Goal: Information Seeking & Learning: Learn about a topic

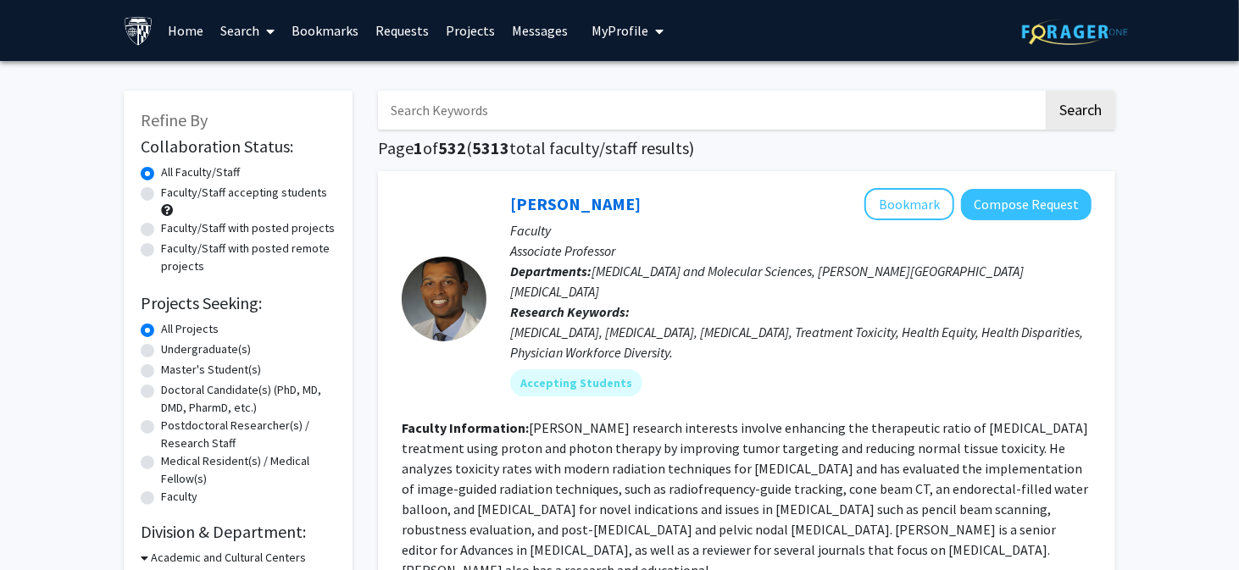
click at [496, 109] on input "Search Keywords" at bounding box center [710, 110] width 665 height 39
click at [1046, 91] on button "Search" at bounding box center [1080, 110] width 69 height 39
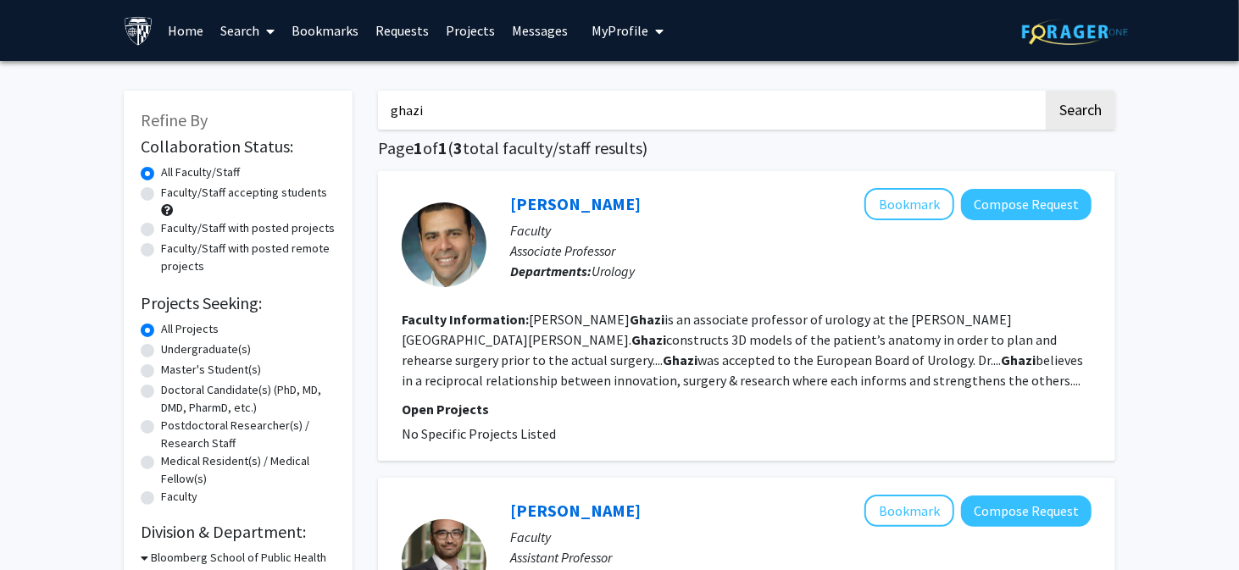
click at [546, 111] on input "ghazi" at bounding box center [710, 110] width 665 height 39
type input "3"
click at [1046, 91] on button "Search" at bounding box center [1080, 110] width 69 height 39
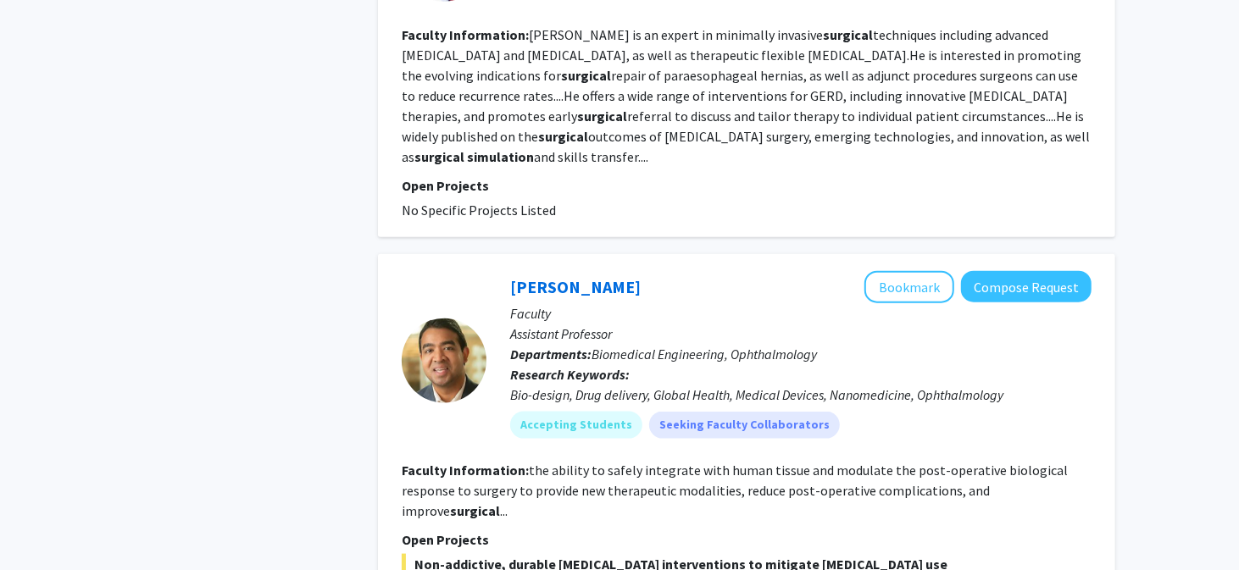
scroll to position [1240, 0]
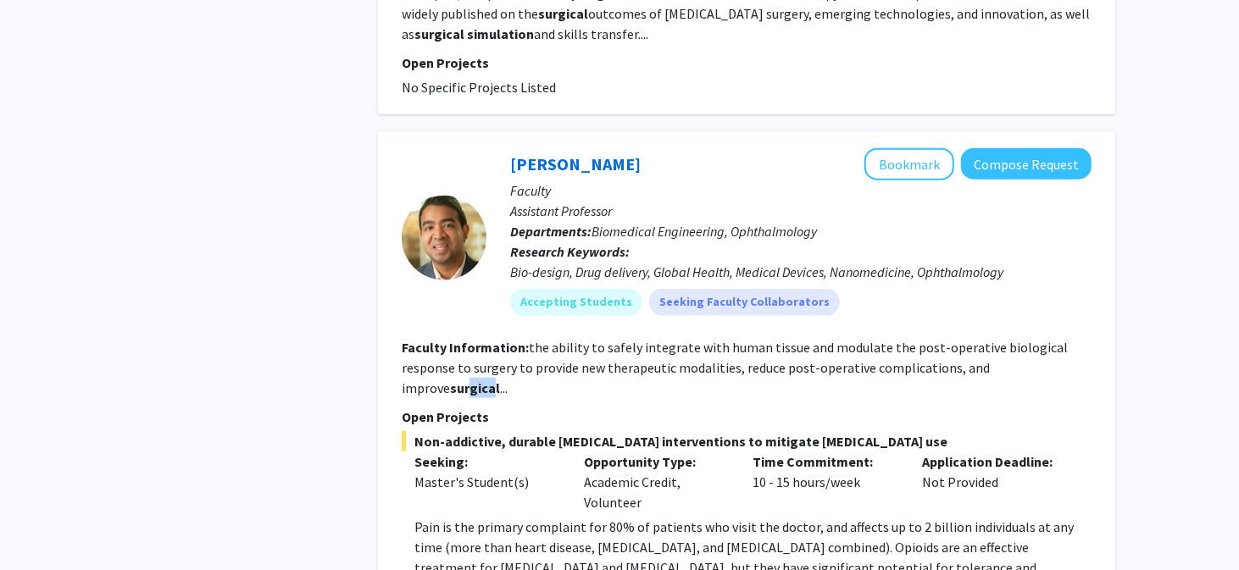
drag, startPoint x: 1040, startPoint y: 343, endPoint x: 1068, endPoint y: 345, distance: 28.0
click at [500, 380] on b "surgical" at bounding box center [475, 388] width 50 height 17
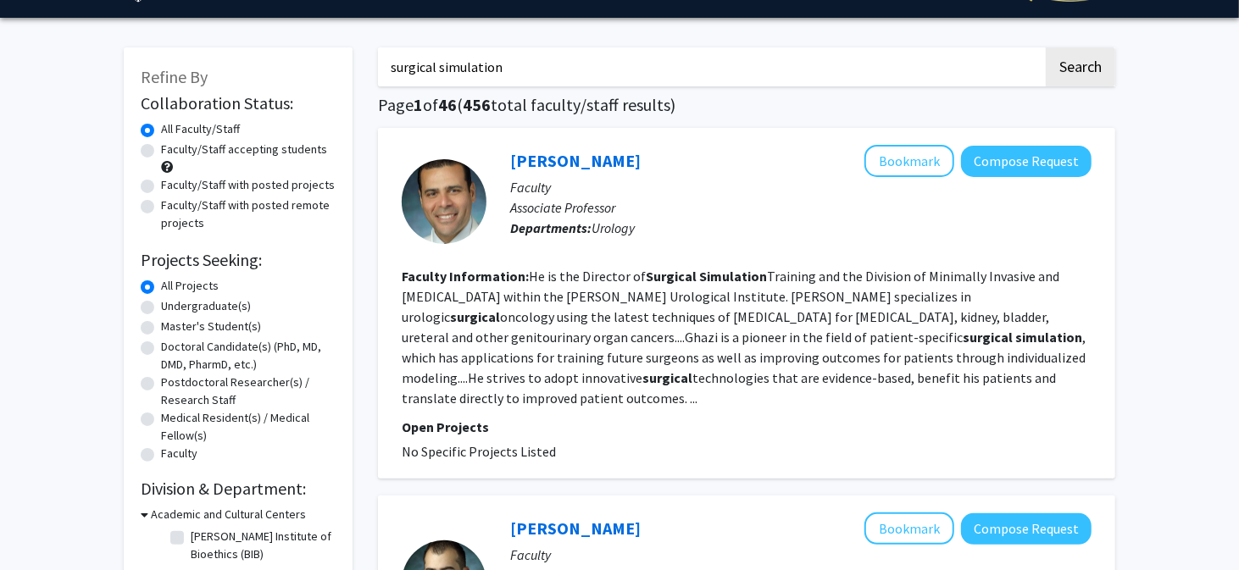
scroll to position [0, 0]
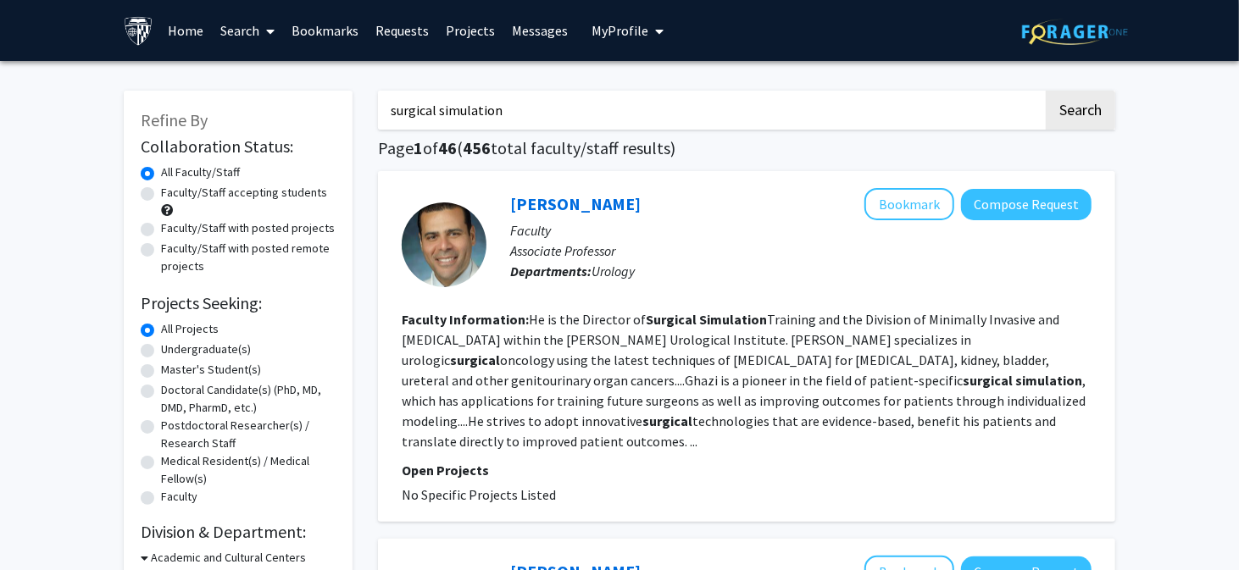
click at [513, 108] on input "surgical simulation" at bounding box center [710, 110] width 665 height 39
type input "3d modeling"
click at [1046, 91] on button "Search" at bounding box center [1080, 110] width 69 height 39
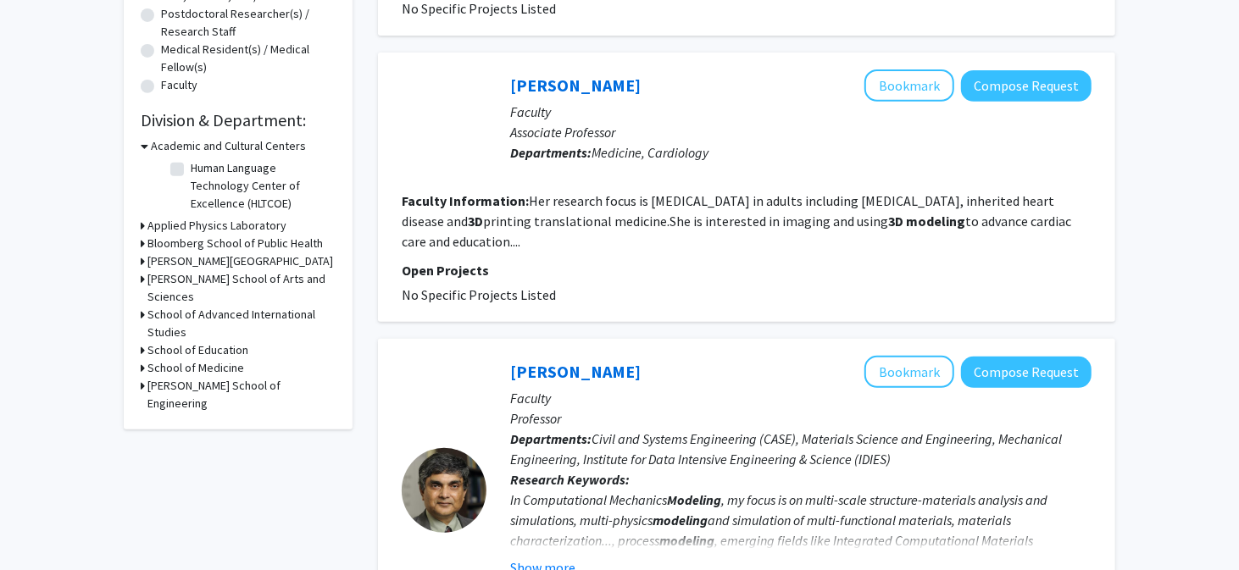
scroll to position [424, 0]
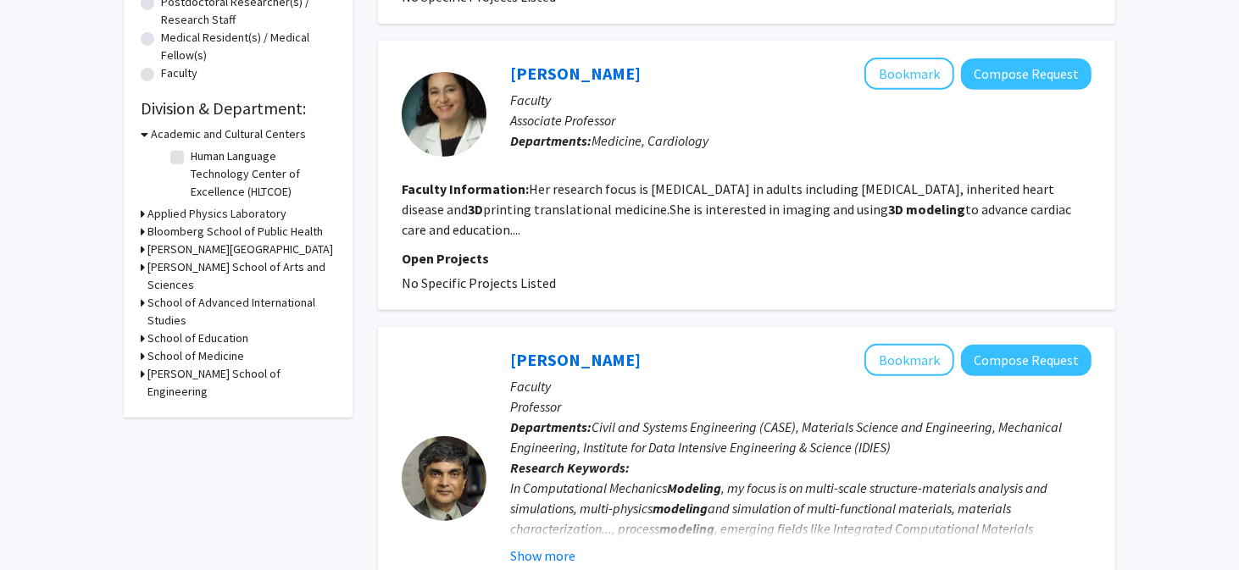
drag, startPoint x: 522, startPoint y: 203, endPoint x: 629, endPoint y: 219, distance: 107.8
click at [629, 219] on section "Faculty Information: Her research focus is [MEDICAL_DATA] in adults including […" at bounding box center [747, 209] width 690 height 61
click at [596, 230] on section "Faculty Information: Her research focus is [MEDICAL_DATA] in adults including […" at bounding box center [747, 209] width 690 height 61
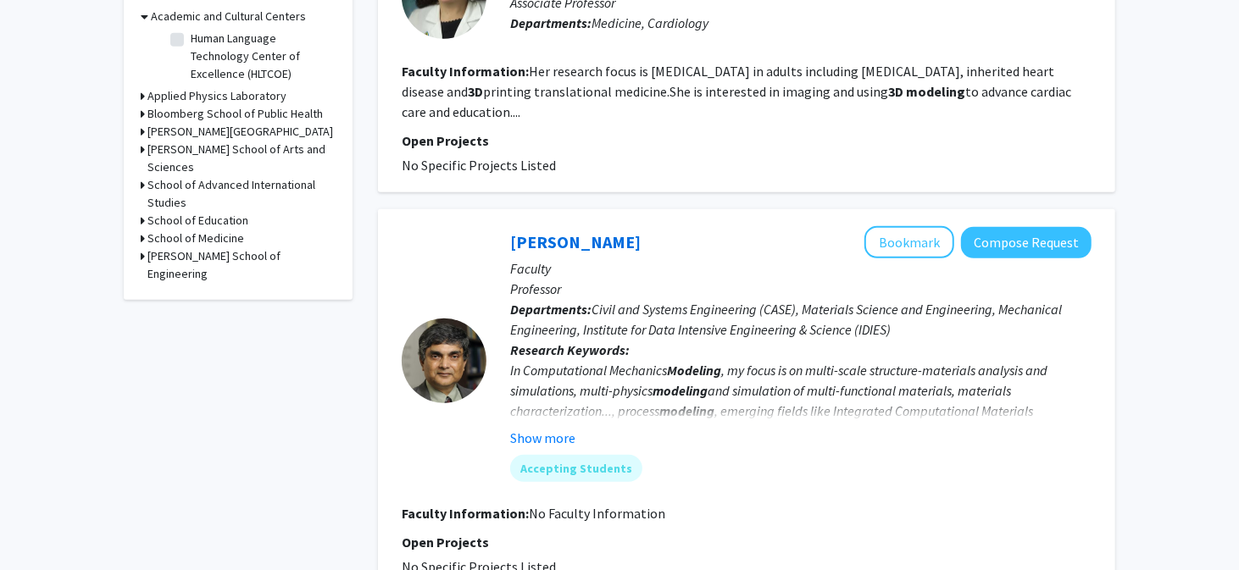
scroll to position [593, 0]
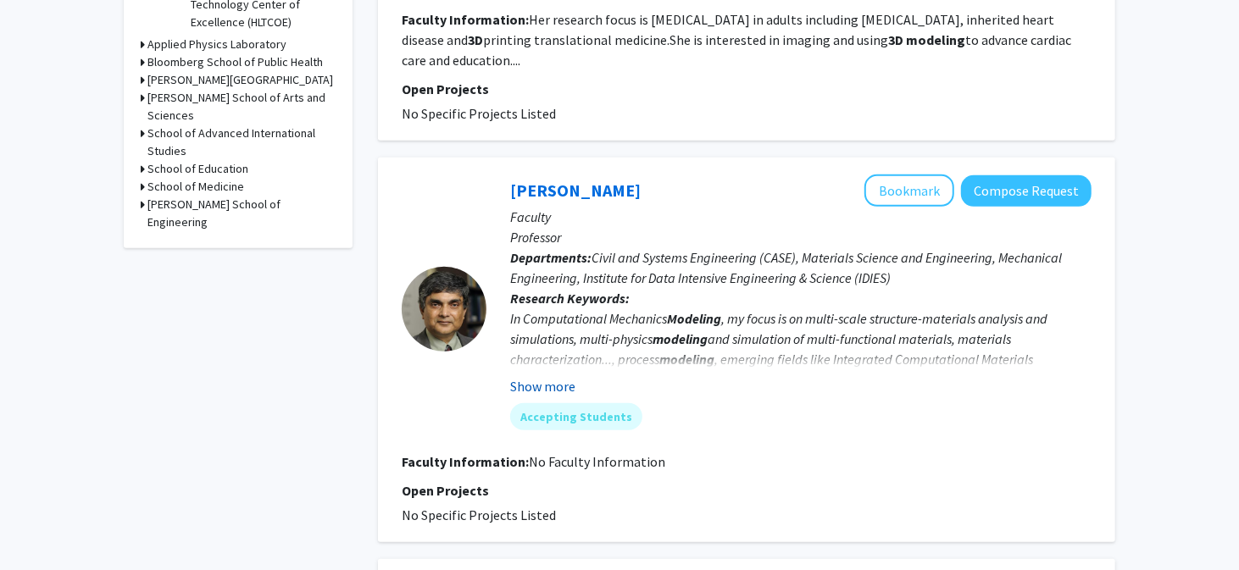
click at [562, 388] on button "Show more" at bounding box center [542, 386] width 65 height 20
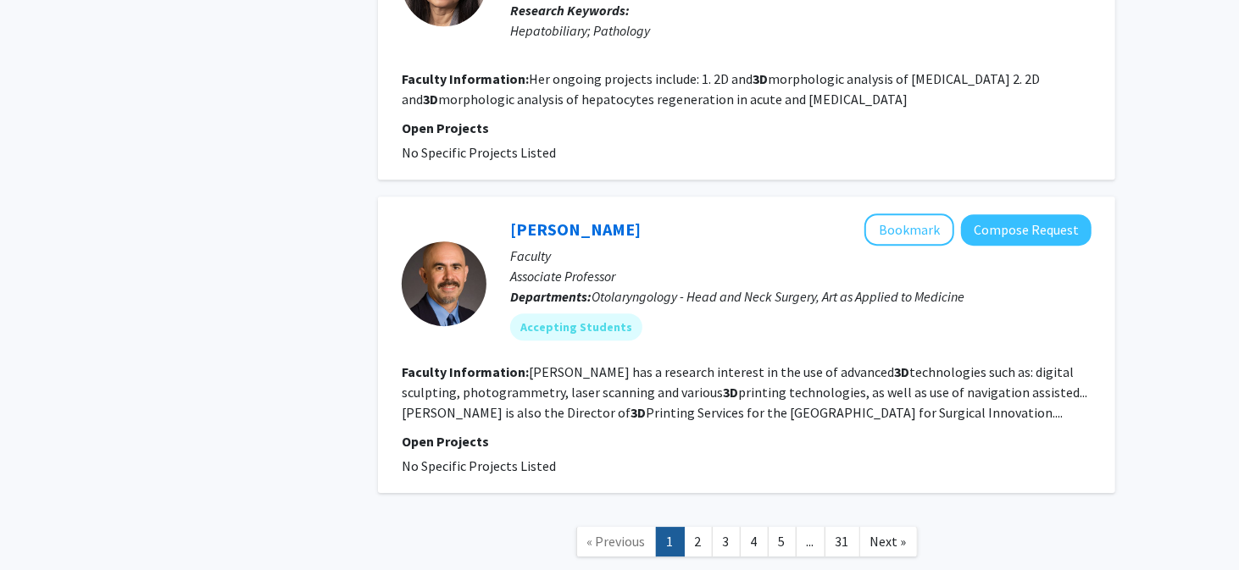
scroll to position [3135, 0]
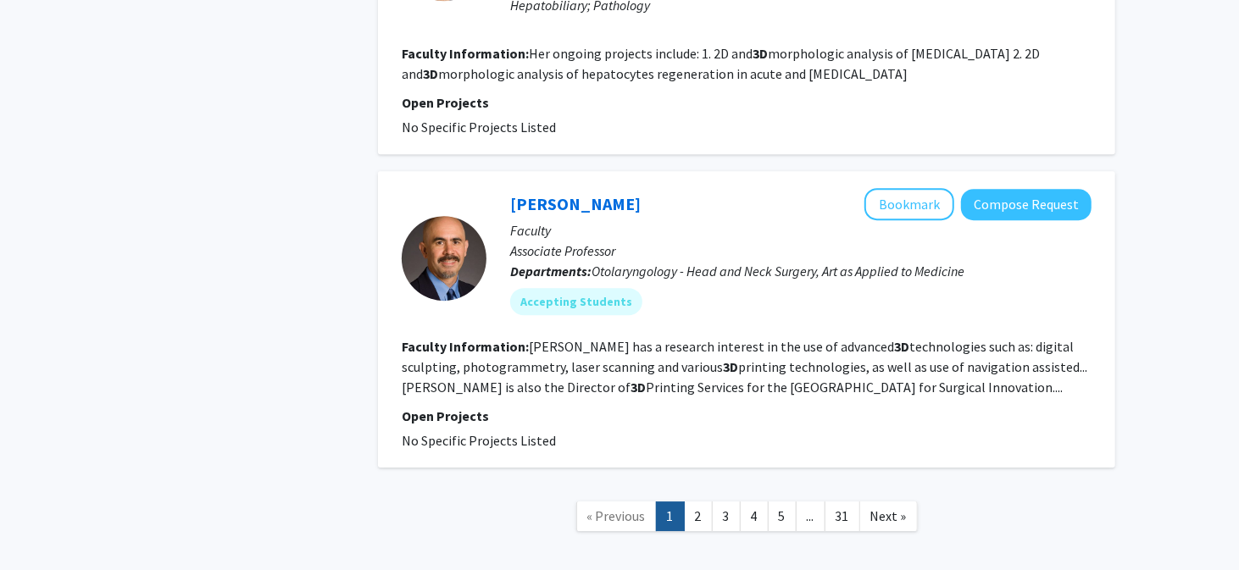
click at [696, 502] on link "2" at bounding box center [698, 517] width 29 height 30
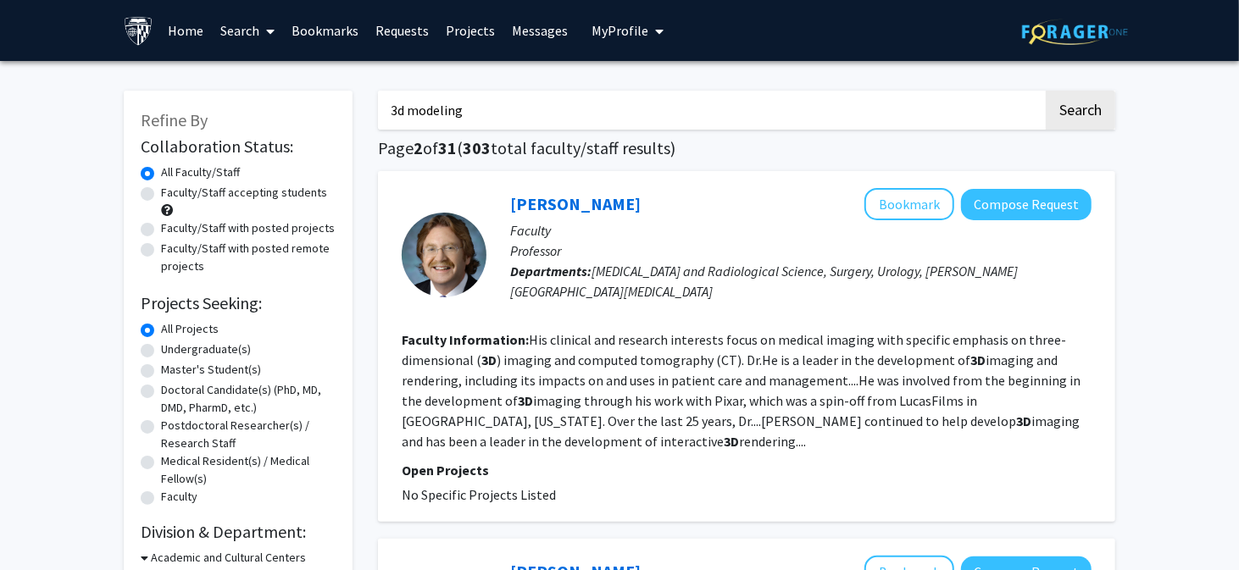
drag, startPoint x: 491, startPoint y: 402, endPoint x: 561, endPoint y: 436, distance: 76.9
click at [561, 436] on section "Faculty Information: His clinical and research interests focus on medical imagi…" at bounding box center [747, 391] width 690 height 122
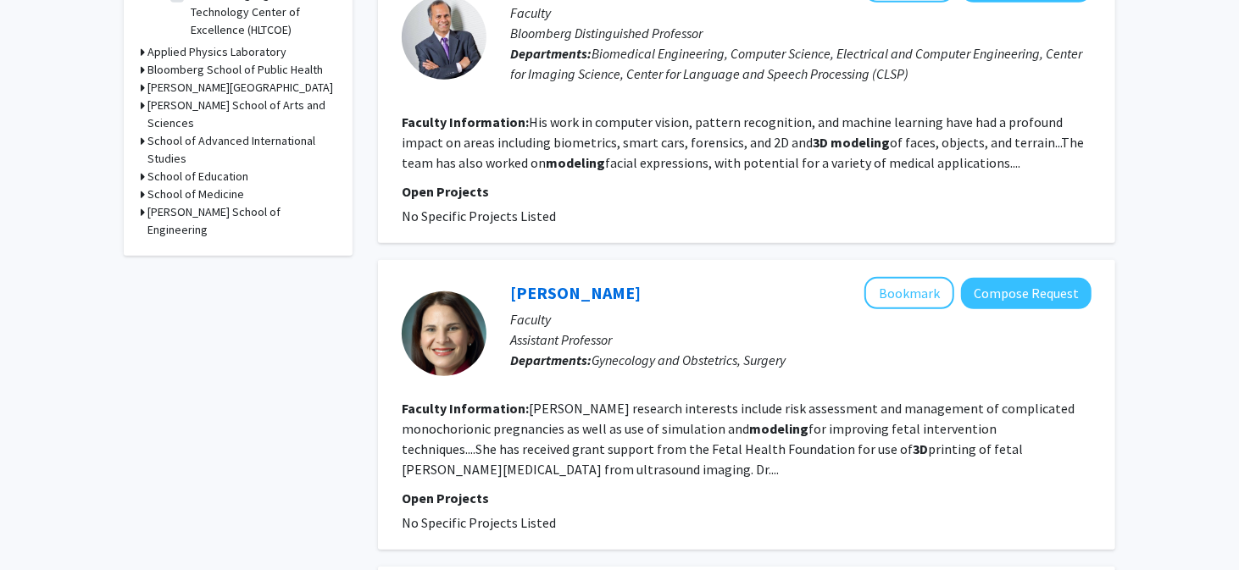
scroll to position [593, 0]
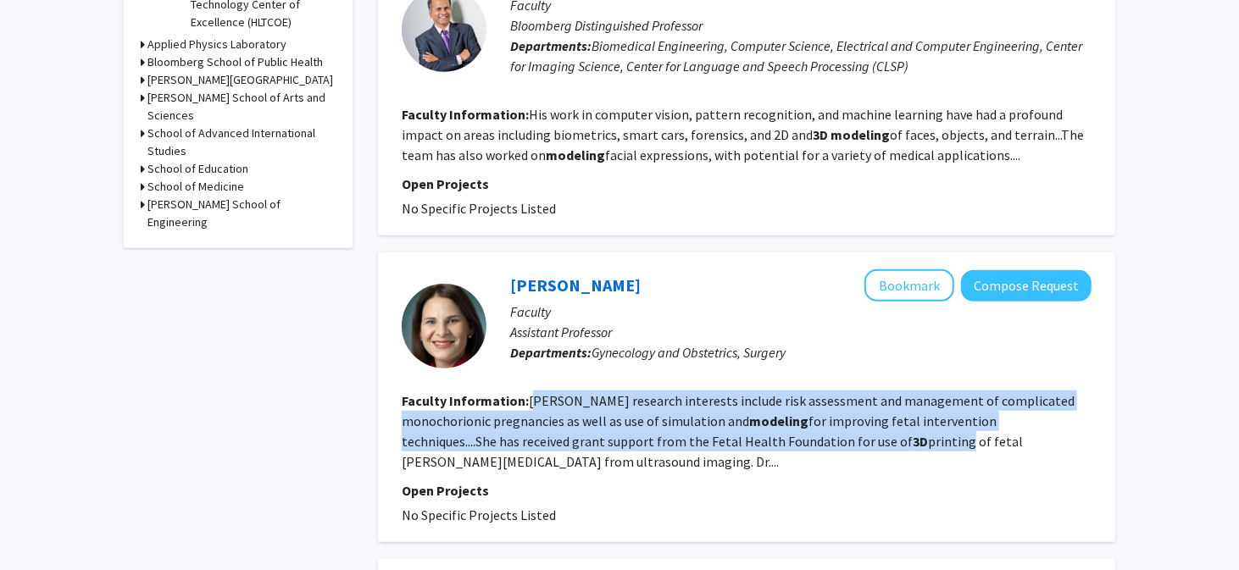
drag, startPoint x: 535, startPoint y: 396, endPoint x: 787, endPoint y: 448, distance: 257.1
click at [787, 448] on section "Faculty Information: [PERSON_NAME] research interests include risk assessment a…" at bounding box center [747, 431] width 690 height 81
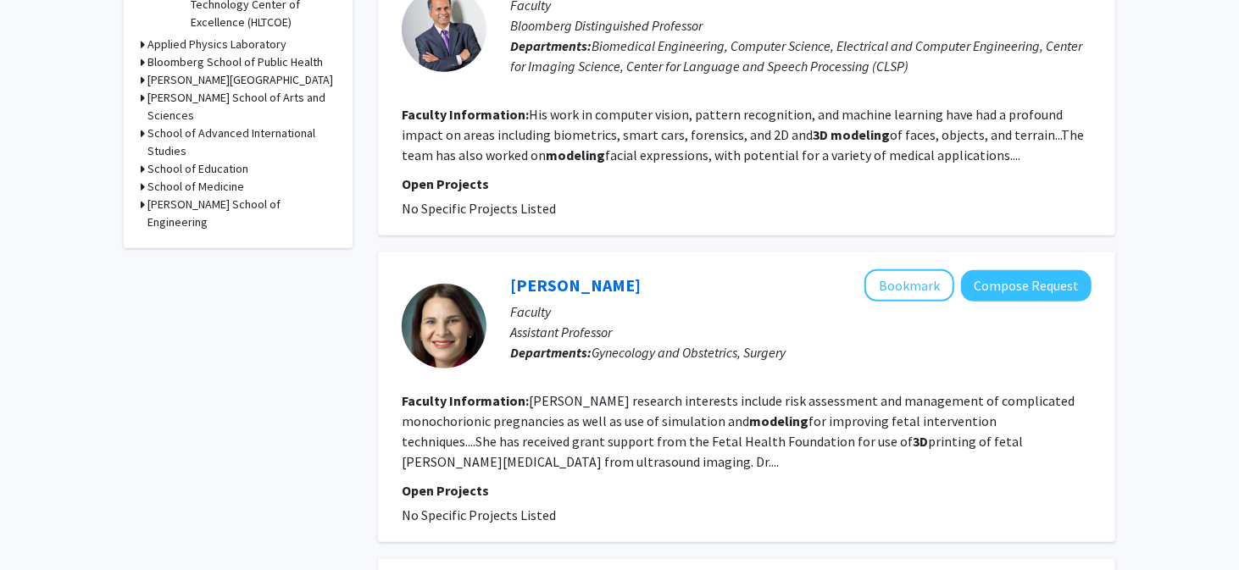
click at [1068, 441] on fg-read-more "[PERSON_NAME] research interests include risk assessment and management of comp…" at bounding box center [738, 431] width 673 height 78
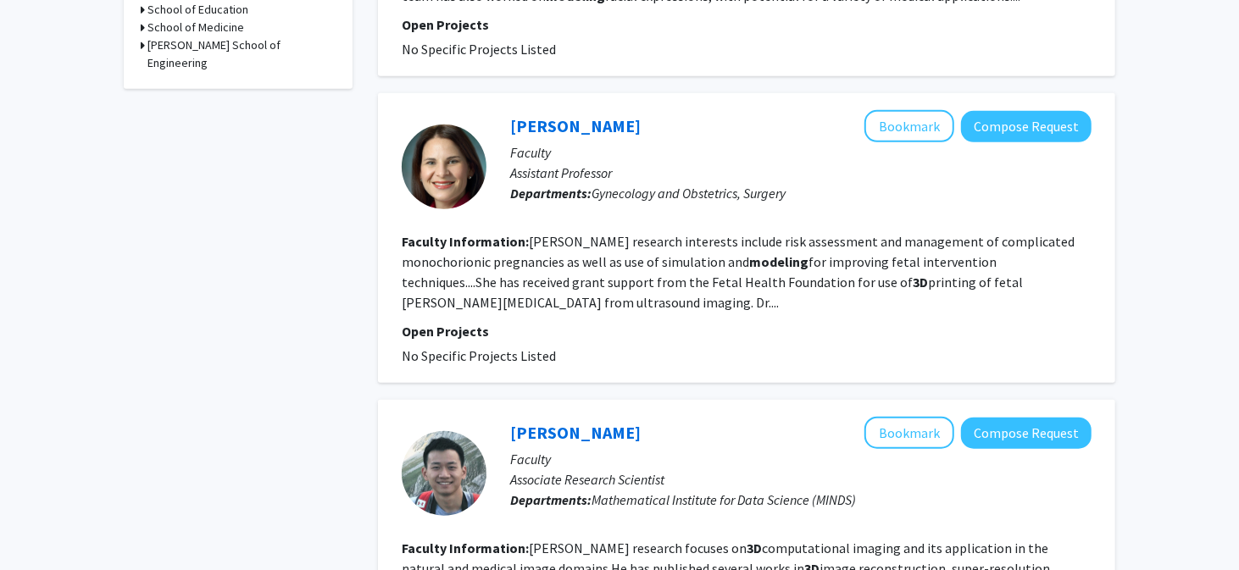
scroll to position [763, 0]
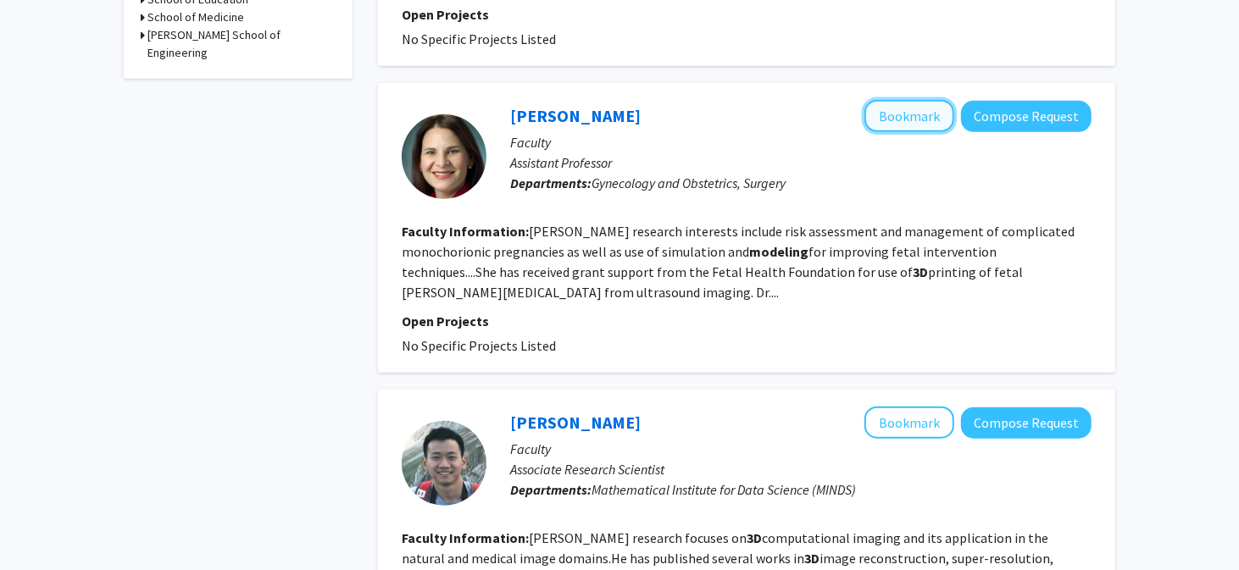
click at [906, 113] on button "Bookmark" at bounding box center [909, 116] width 90 height 32
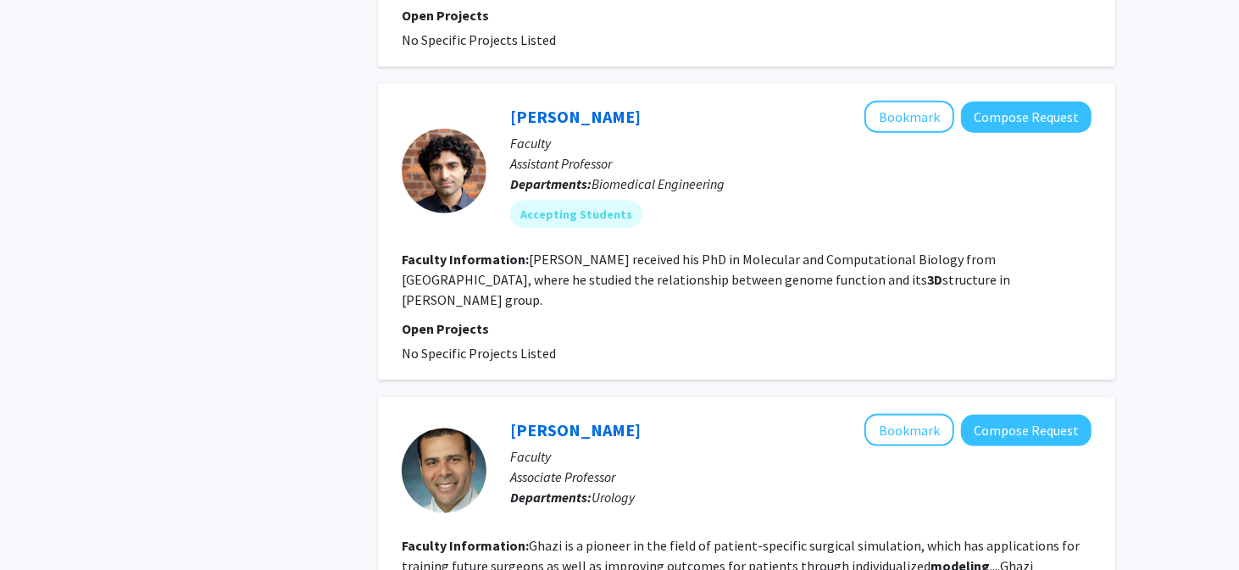
scroll to position [1356, 0]
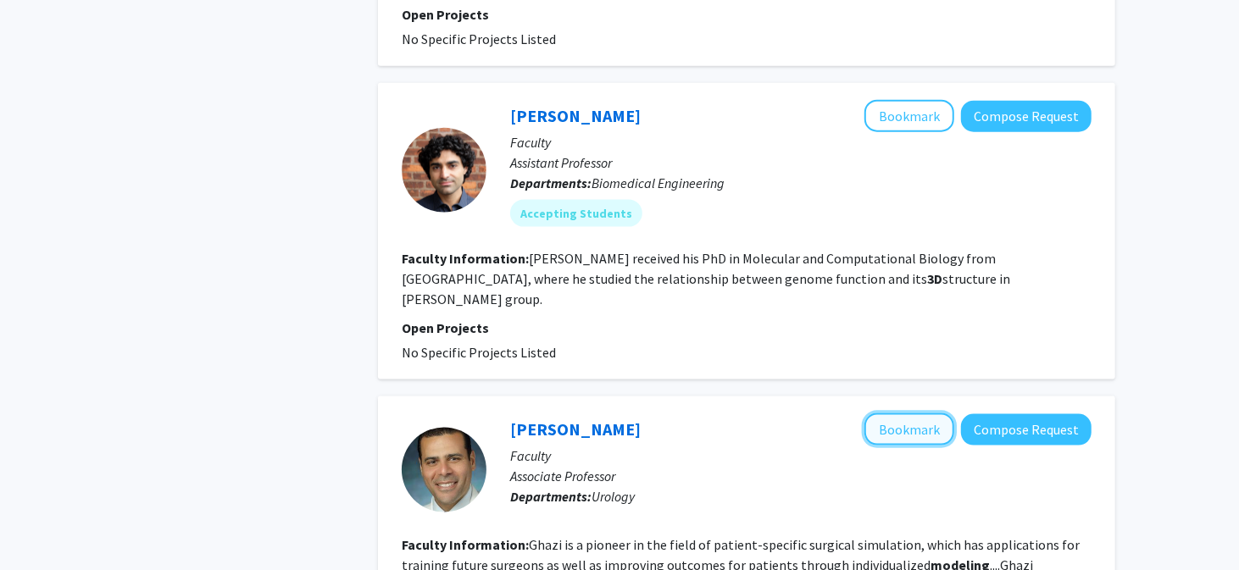
click at [910, 413] on button "Bookmark" at bounding box center [909, 429] width 90 height 32
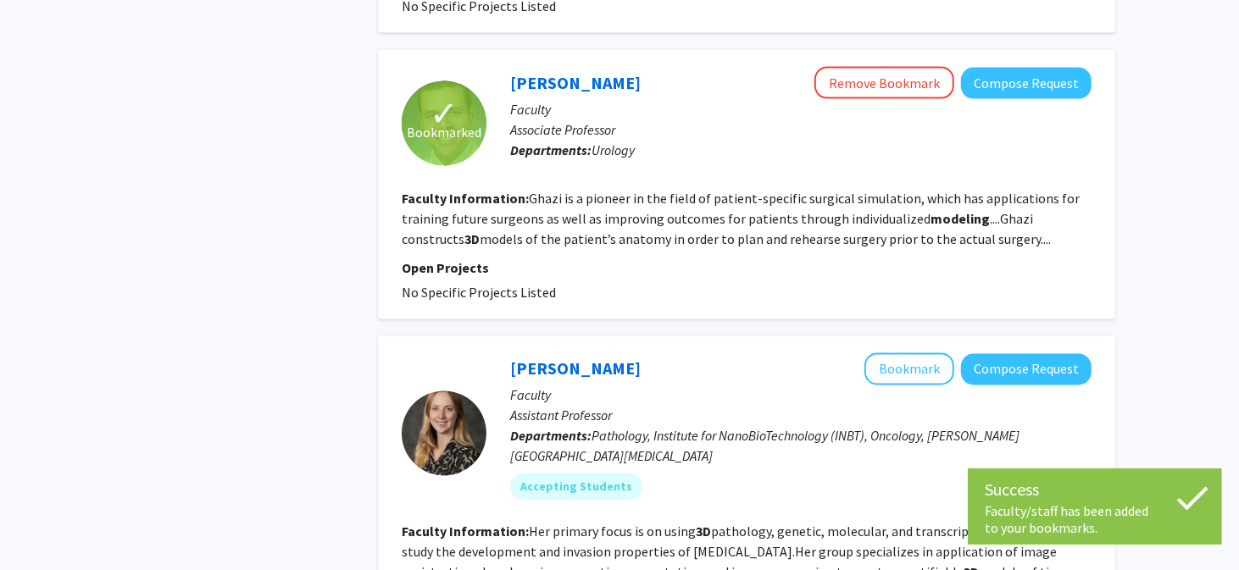
scroll to position [1779, 0]
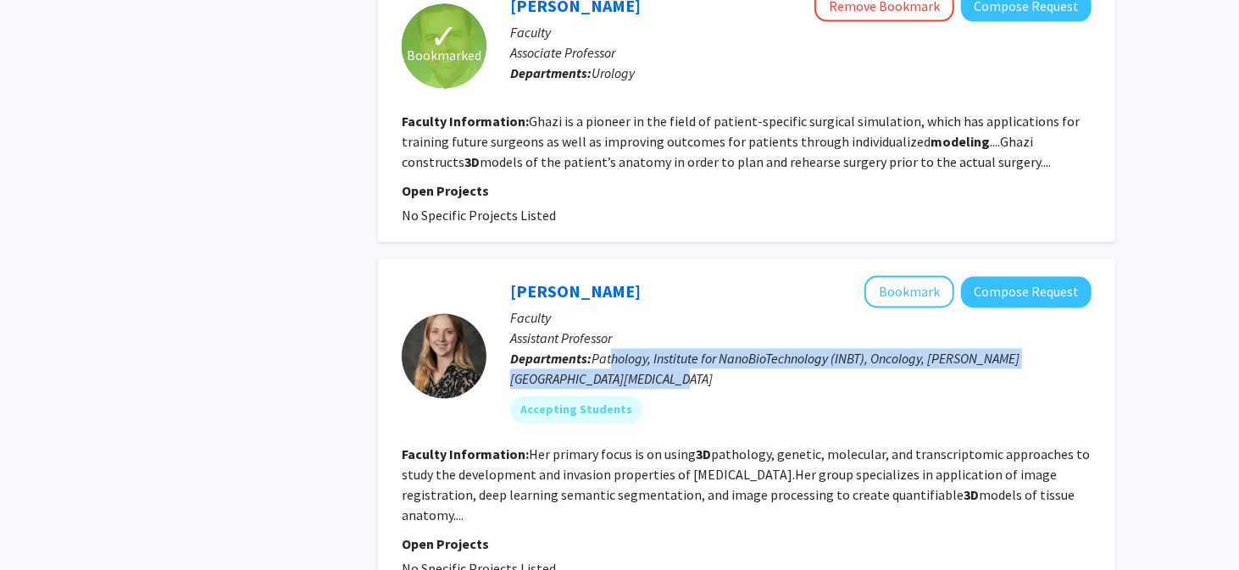
drag, startPoint x: 626, startPoint y: 312, endPoint x: 669, endPoint y: 332, distance: 47.8
click at [669, 351] on span "Pathology, Institute for NanoBioTechnology (INBT), Oncology, [PERSON_NAME][GEOG…" at bounding box center [764, 369] width 509 height 37
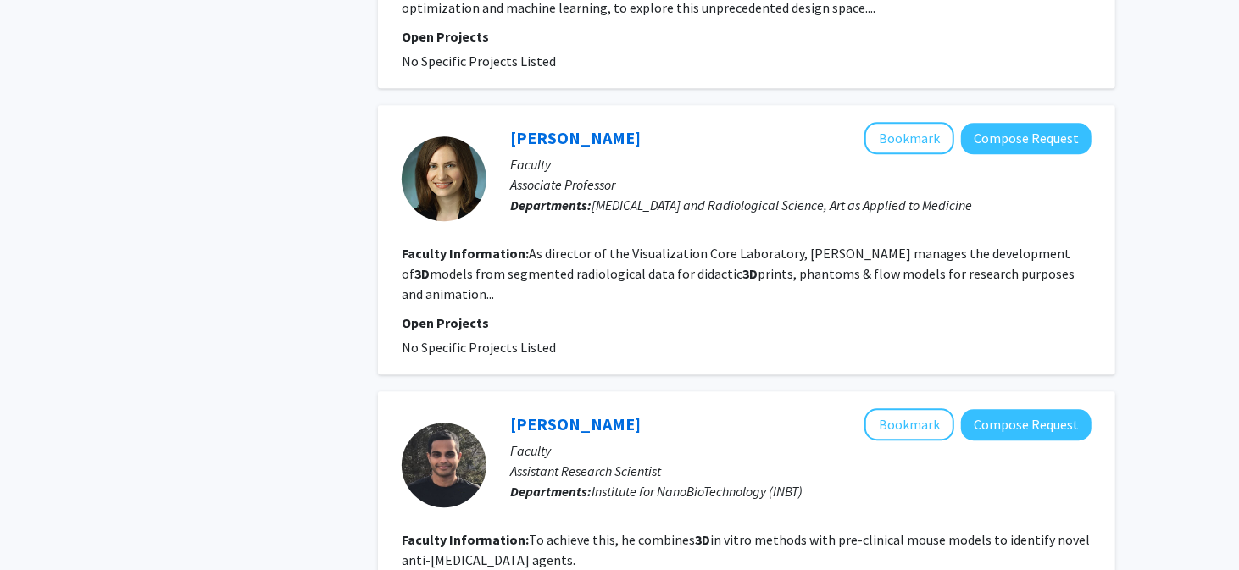
scroll to position [2627, 0]
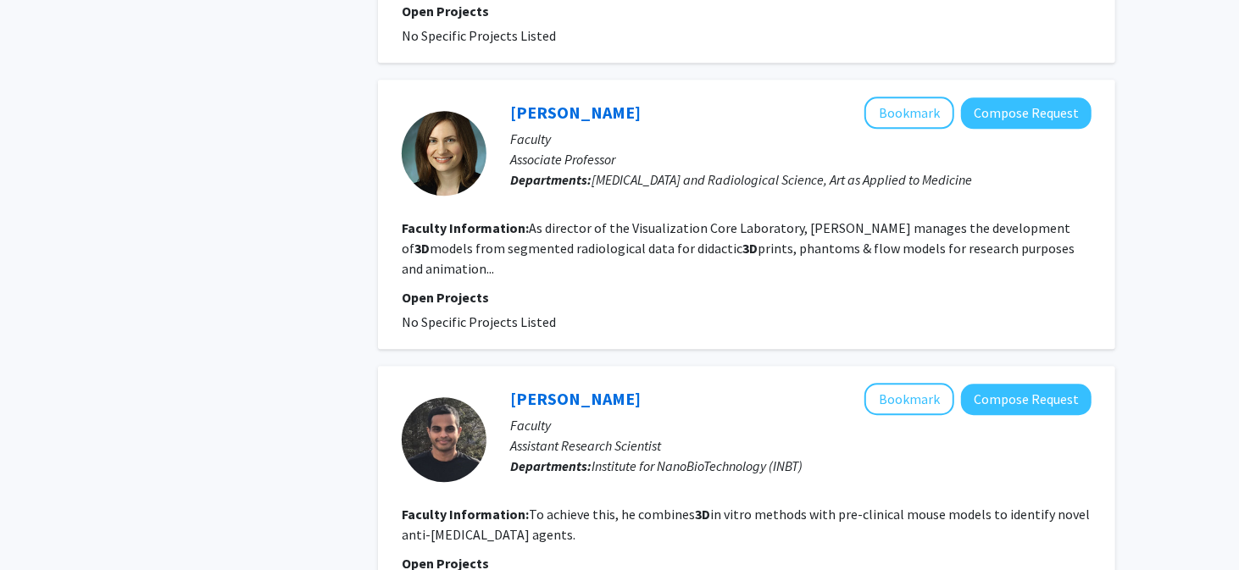
click at [741, 219] on fg-read-more "As director of the Visualization Core Laboratory, [PERSON_NAME] manages the dev…" at bounding box center [738, 248] width 673 height 58
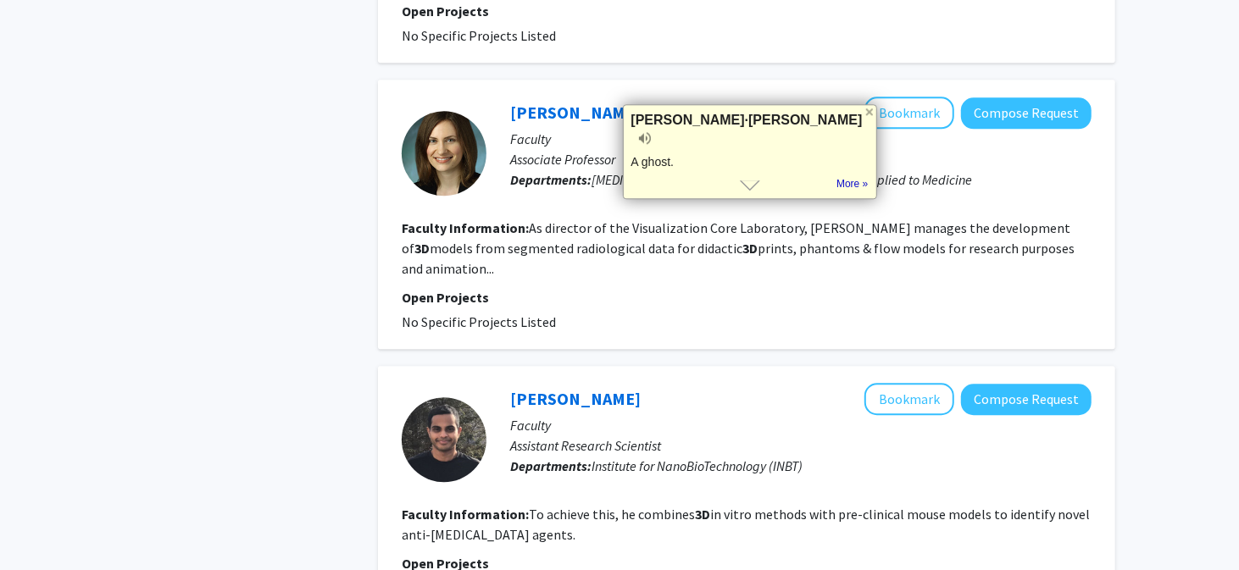
click at [702, 219] on fg-read-more "As director of the Visualization Core Laboratory, [PERSON_NAME] manages the dev…" at bounding box center [738, 248] width 673 height 58
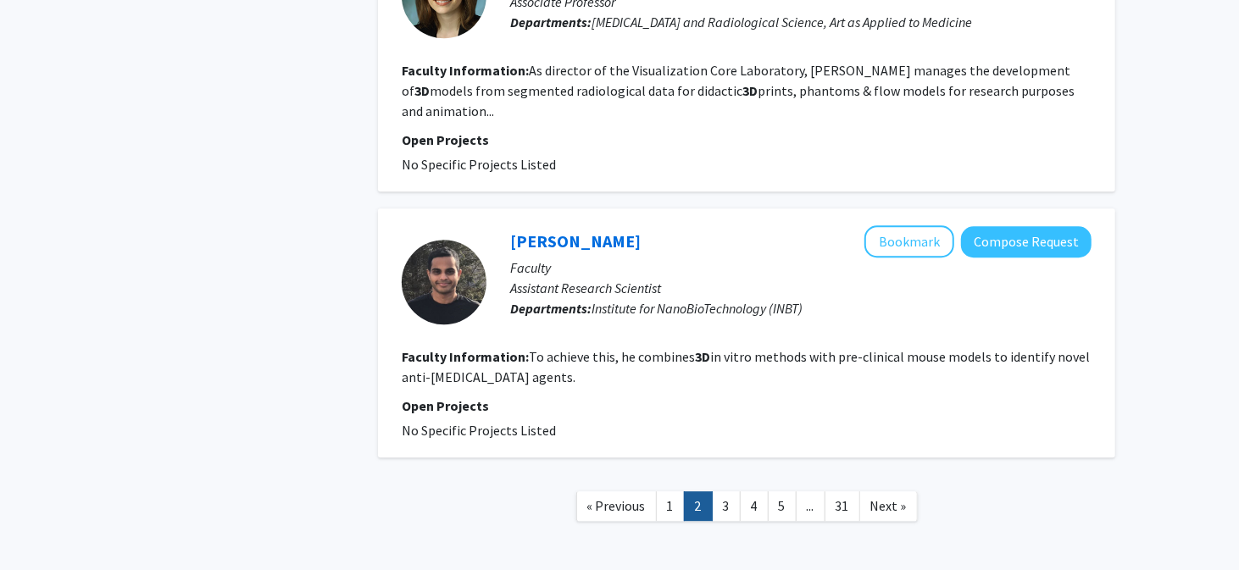
scroll to position [2789, 0]
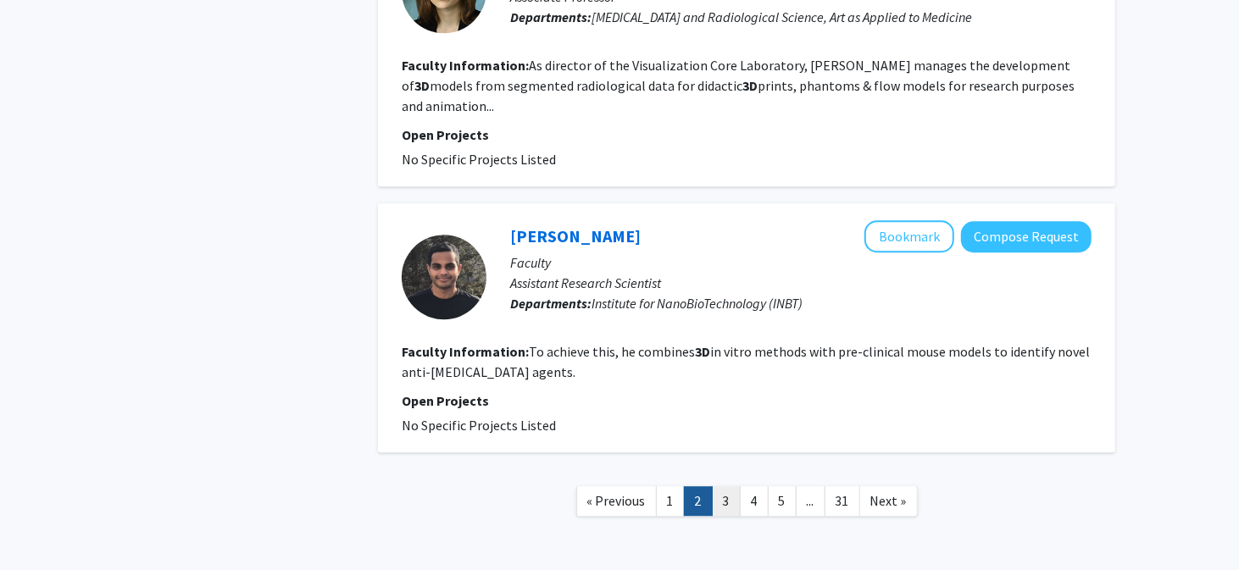
click at [723, 486] on link "3" at bounding box center [726, 501] width 29 height 30
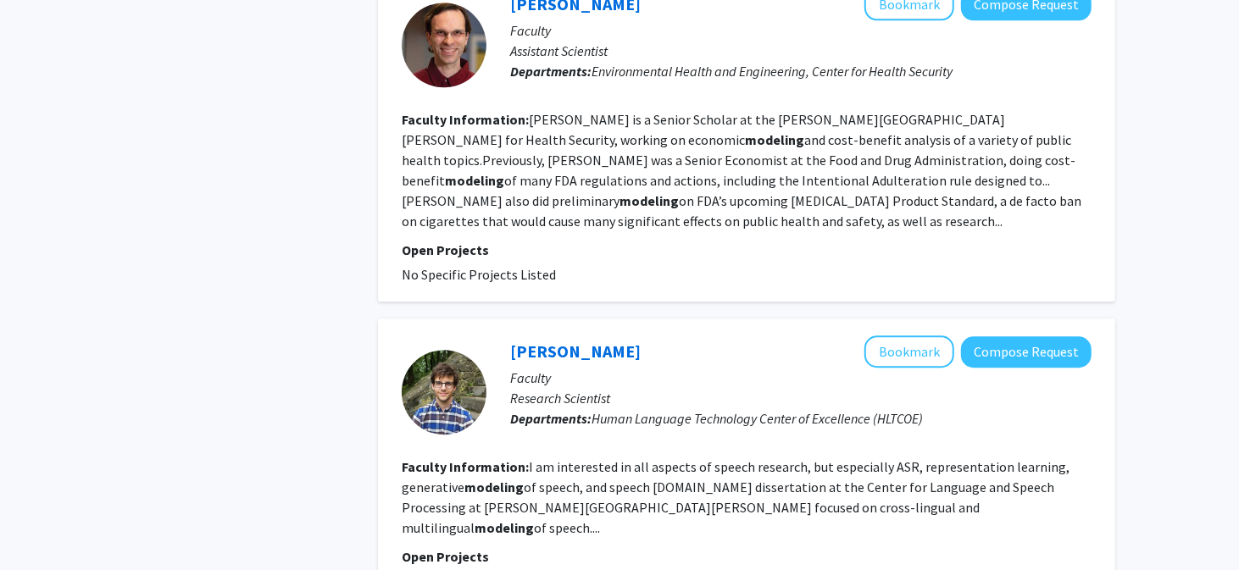
scroll to position [2796, 0]
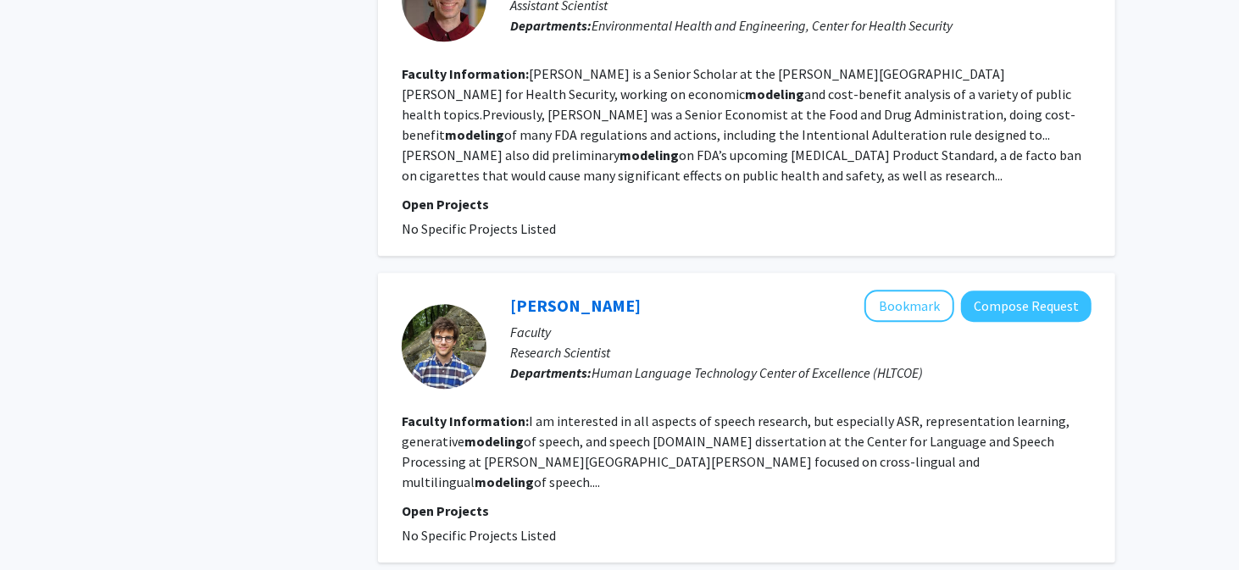
drag, startPoint x: 714, startPoint y: 404, endPoint x: 327, endPoint y: 425, distance: 387.8
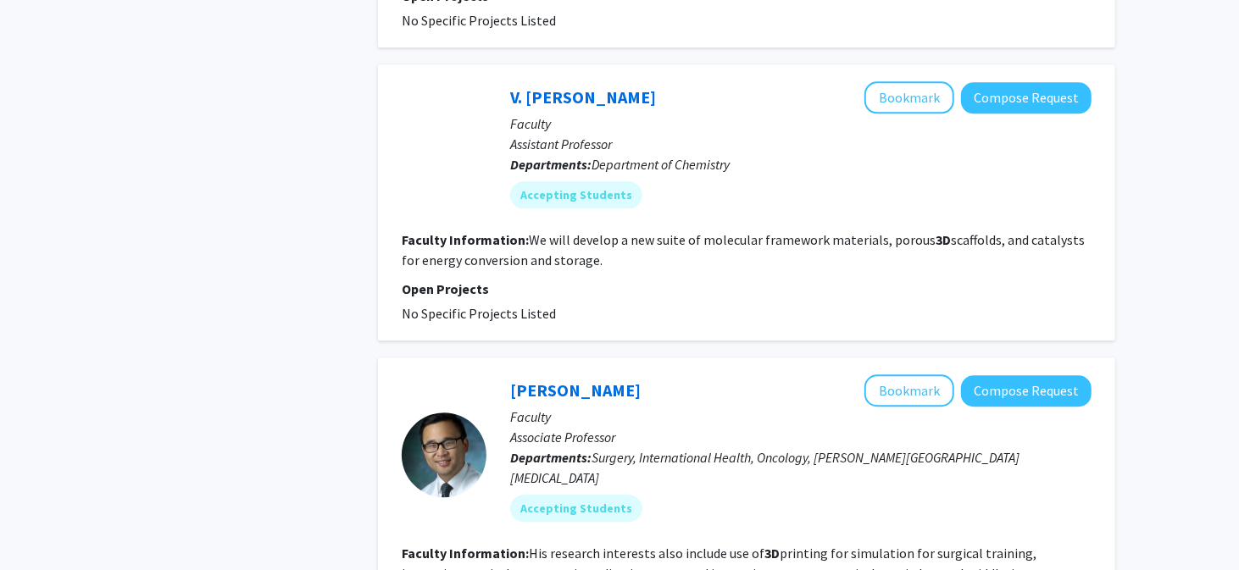
scroll to position [2776, 0]
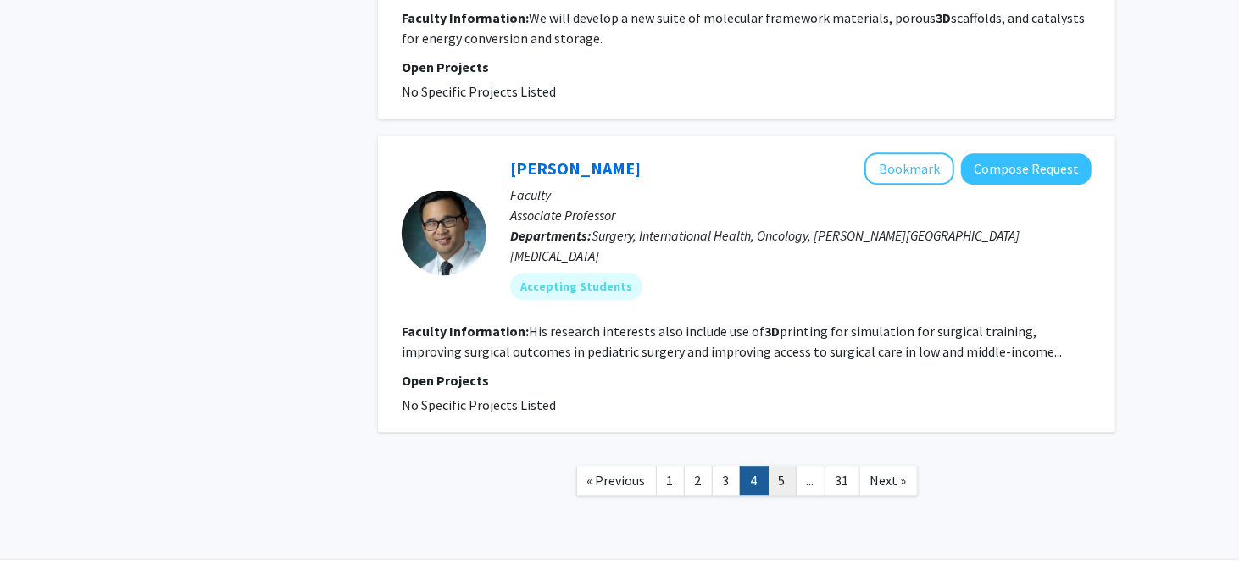
click at [776, 466] on link "5" at bounding box center [782, 481] width 29 height 30
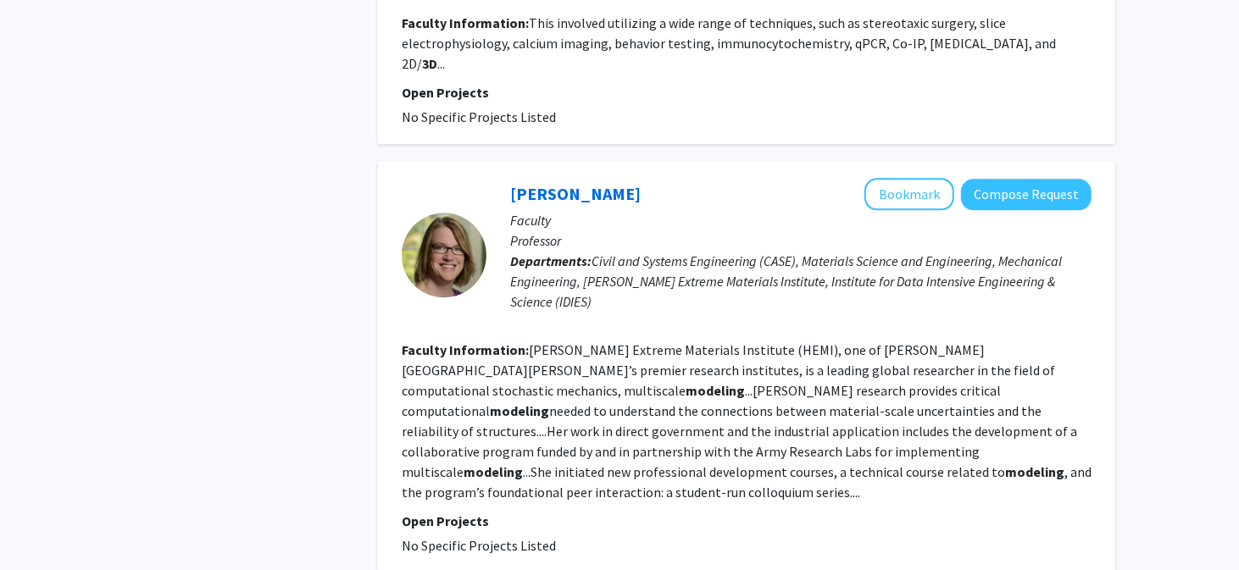
scroll to position [2881, 0]
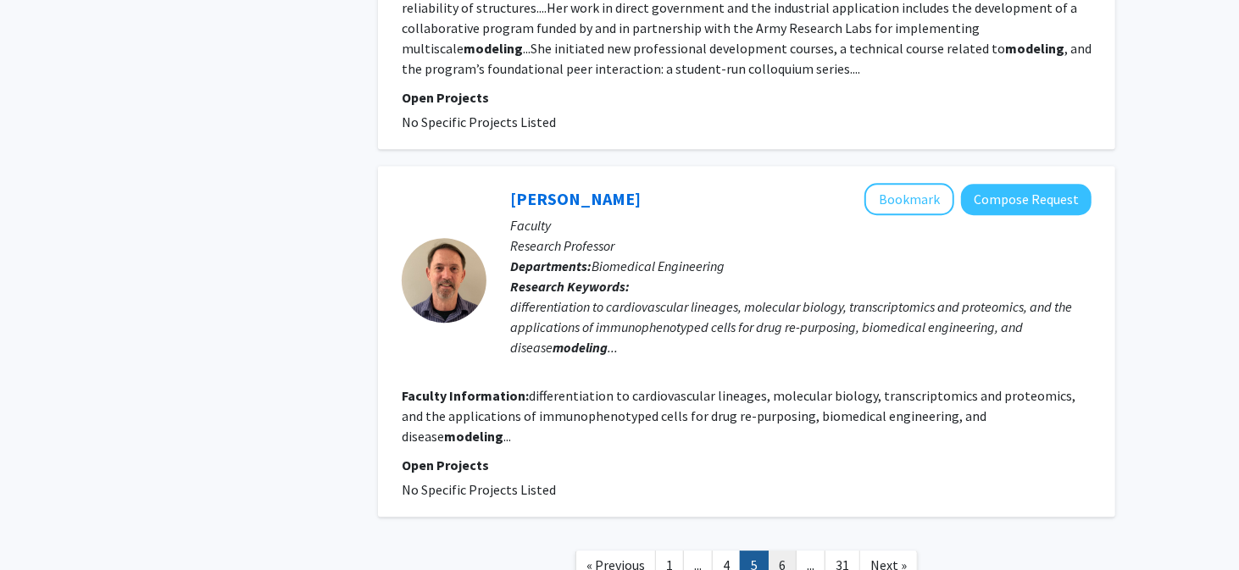
click at [790, 551] on link "6" at bounding box center [782, 566] width 29 height 30
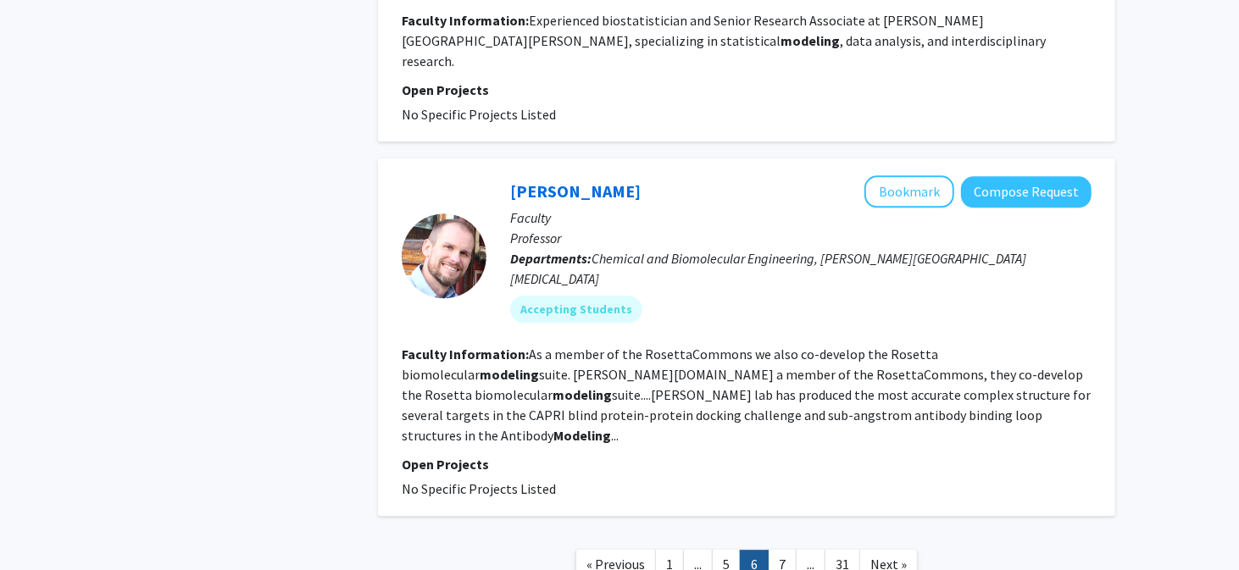
scroll to position [2640, 0]
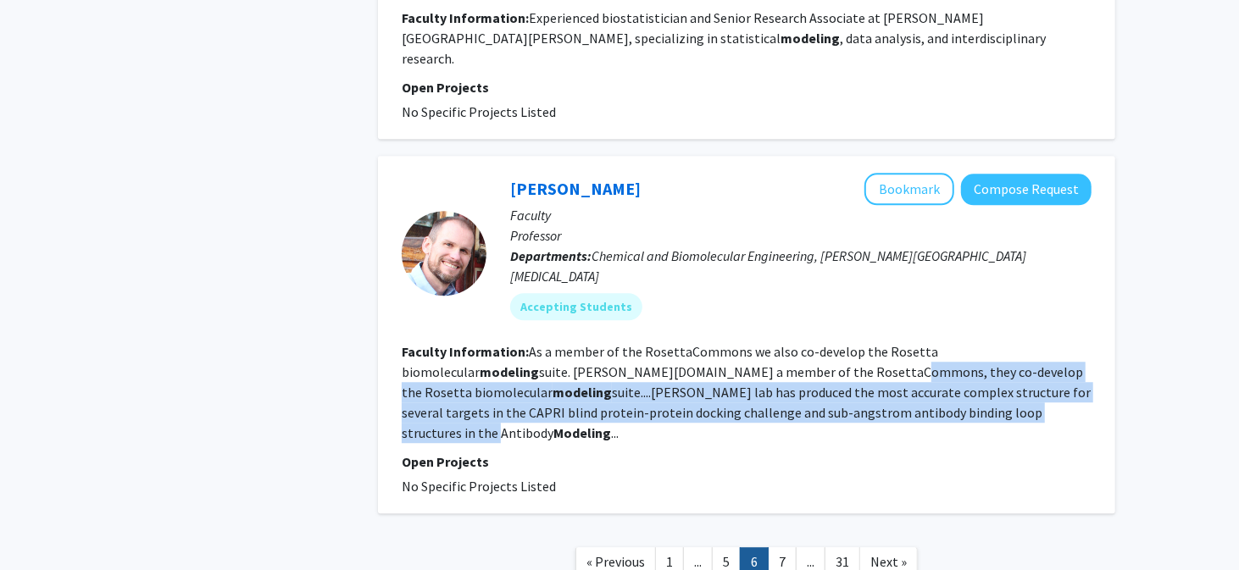
drag, startPoint x: 700, startPoint y: 252, endPoint x: 746, endPoint y: 295, distance: 62.4
click at [746, 343] on fg-read-more "As a member of the RosettaCommons we also co-develop the Rosetta biomolecular m…" at bounding box center [746, 392] width 689 height 98
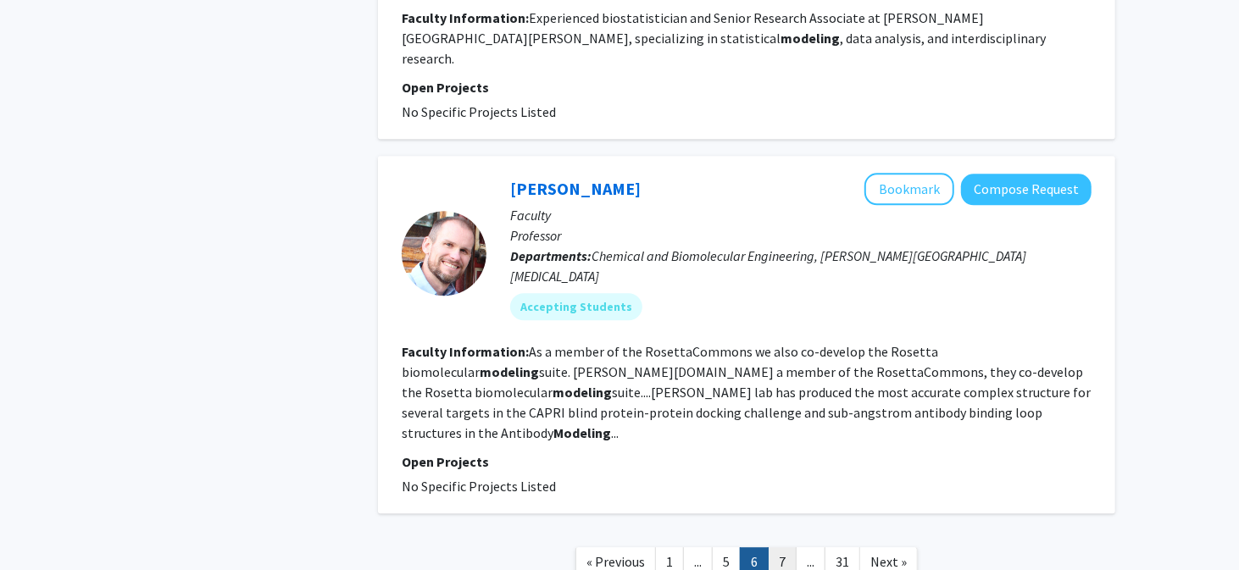
click at [780, 547] on link "7" at bounding box center [782, 562] width 29 height 30
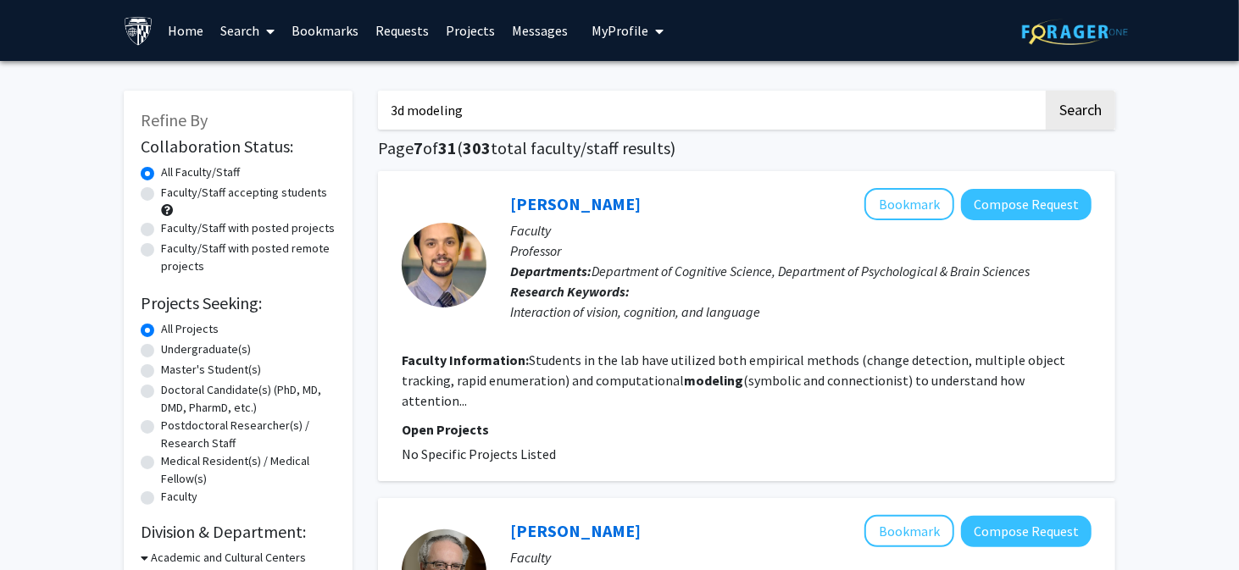
click at [349, 25] on link "Bookmarks" at bounding box center [326, 30] width 84 height 59
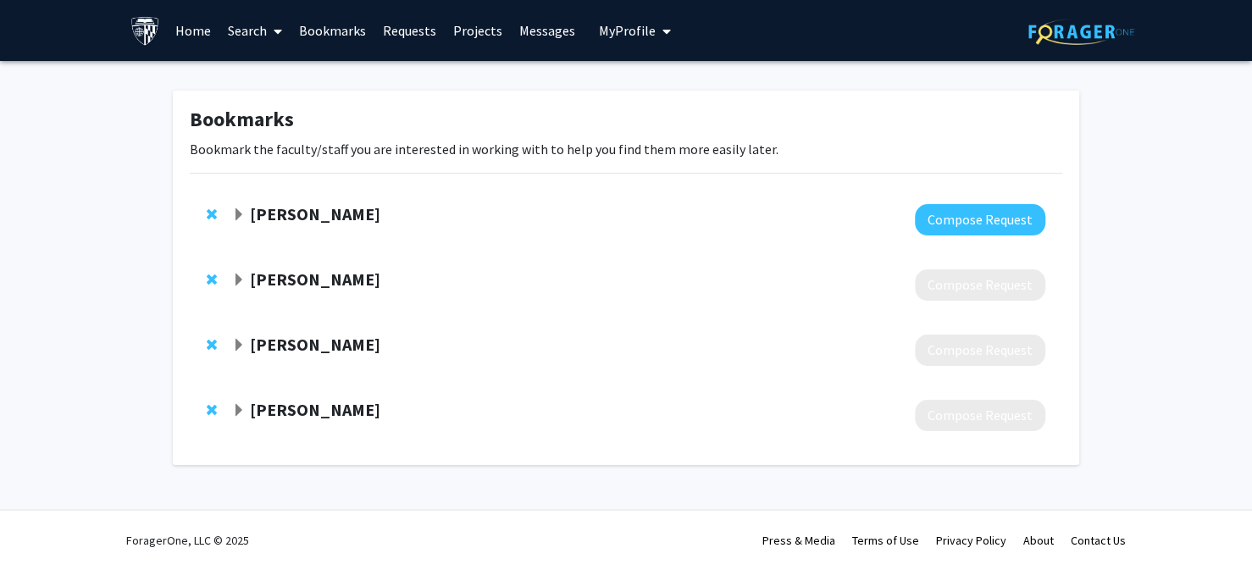
click at [292, 208] on strong "[PERSON_NAME]" at bounding box center [315, 213] width 130 height 21
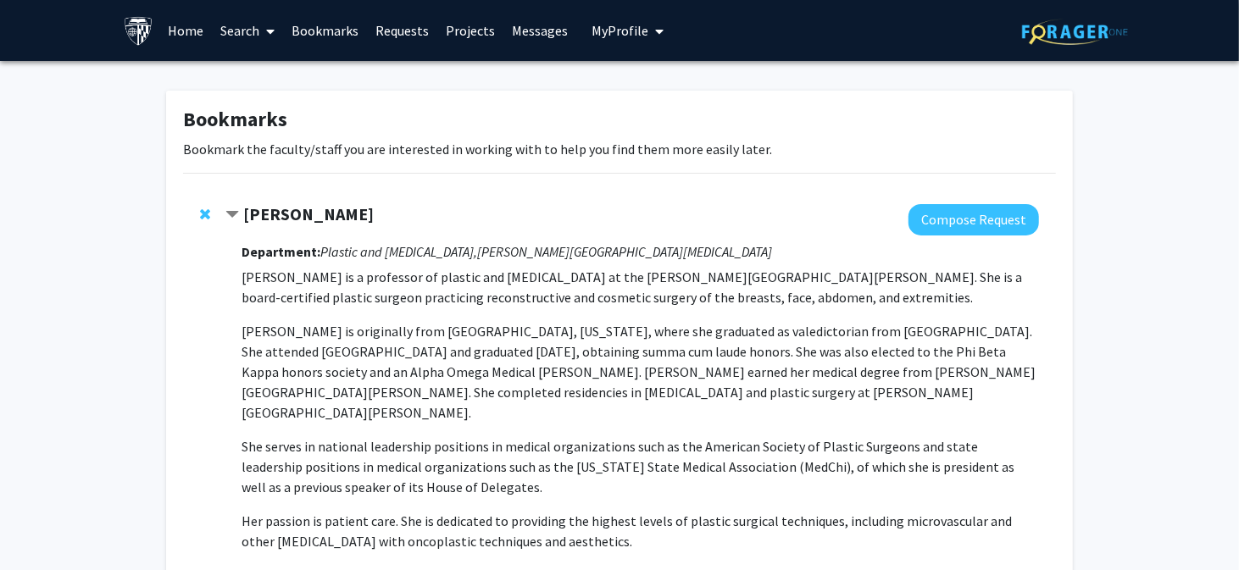
click at [292, 208] on strong "[PERSON_NAME]" at bounding box center [308, 213] width 130 height 21
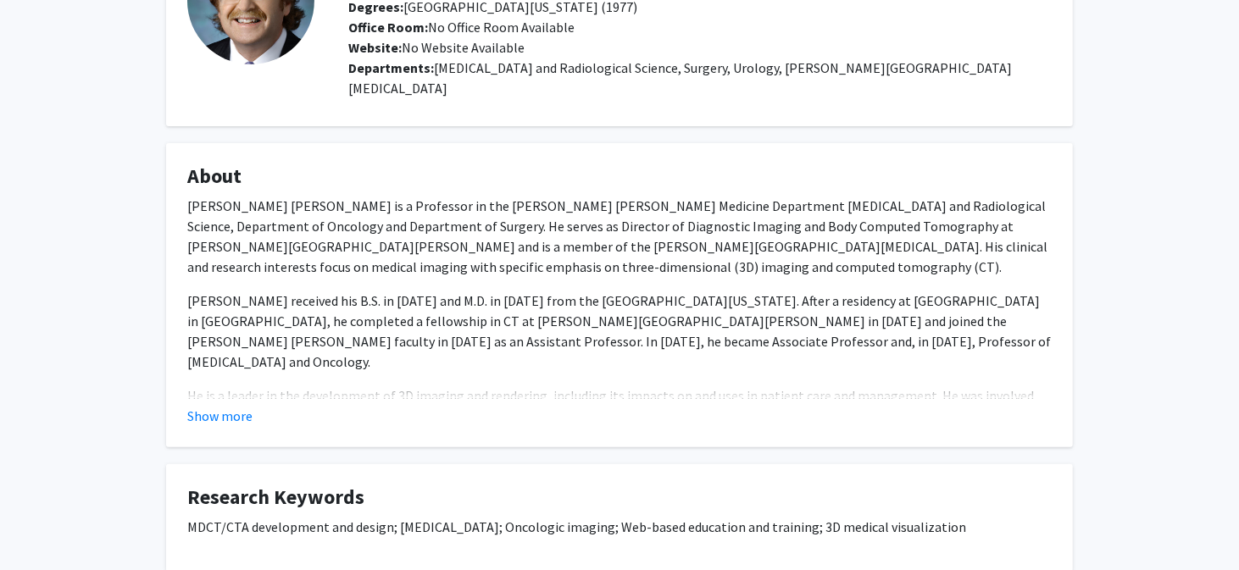
scroll to position [169, 0]
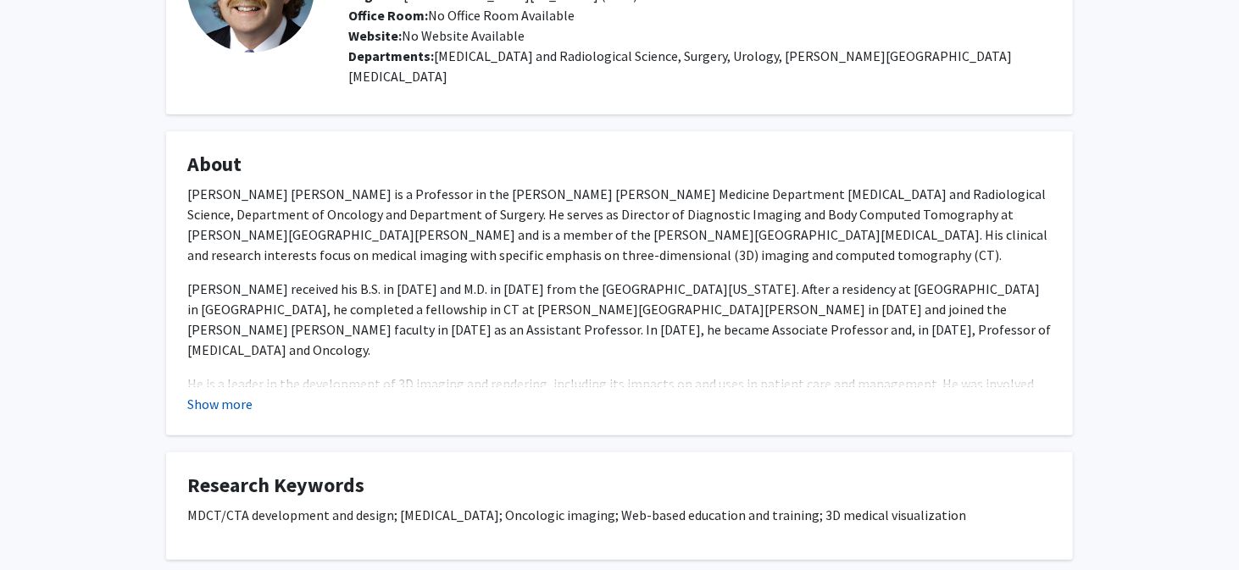
click at [234, 394] on button "Show more" at bounding box center [219, 404] width 65 height 20
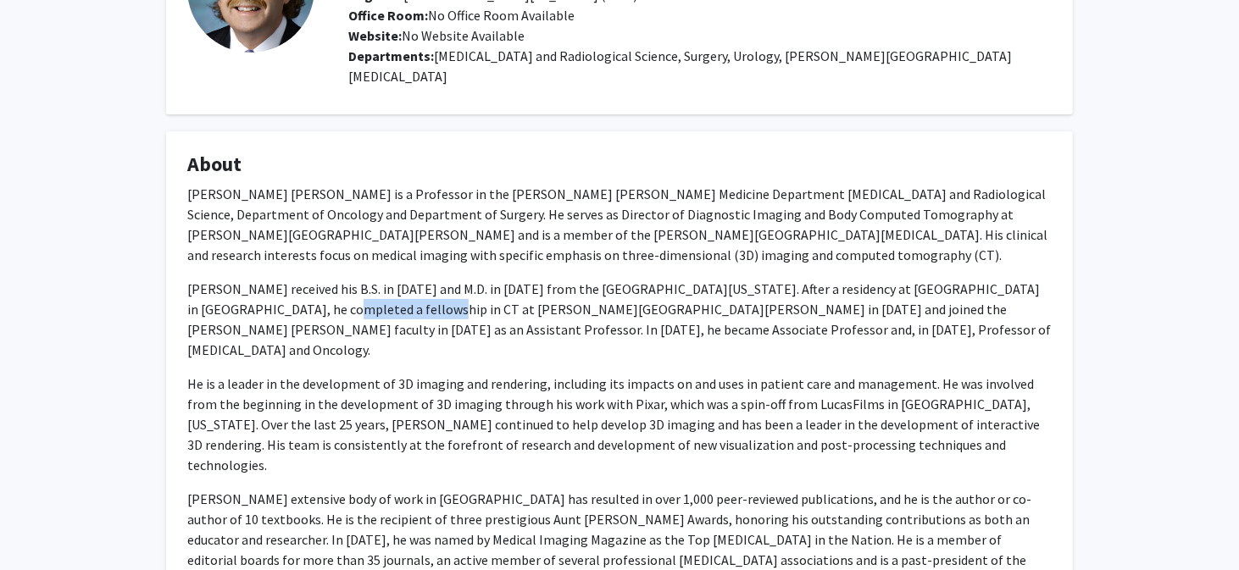
drag, startPoint x: 252, startPoint y: 284, endPoint x: 352, endPoint y: 293, distance: 101.3
click at [352, 293] on p "Dr. Fishman received his B.S. in 1973 and M.D. in 1977 from the University of M…" at bounding box center [619, 319] width 864 height 81
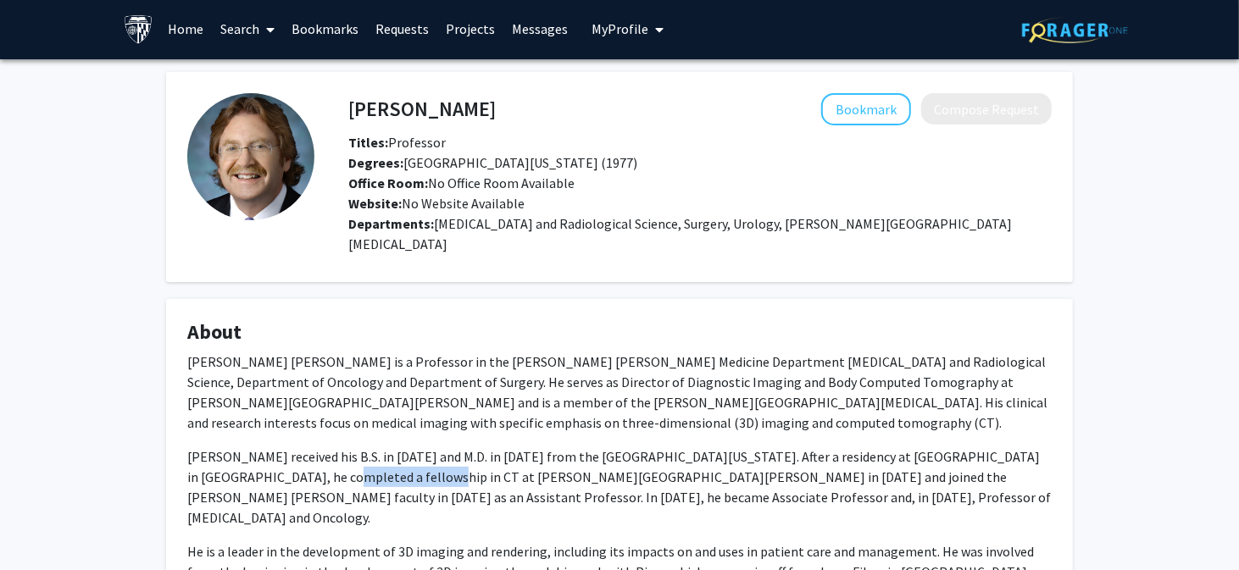
scroll to position [0, 0]
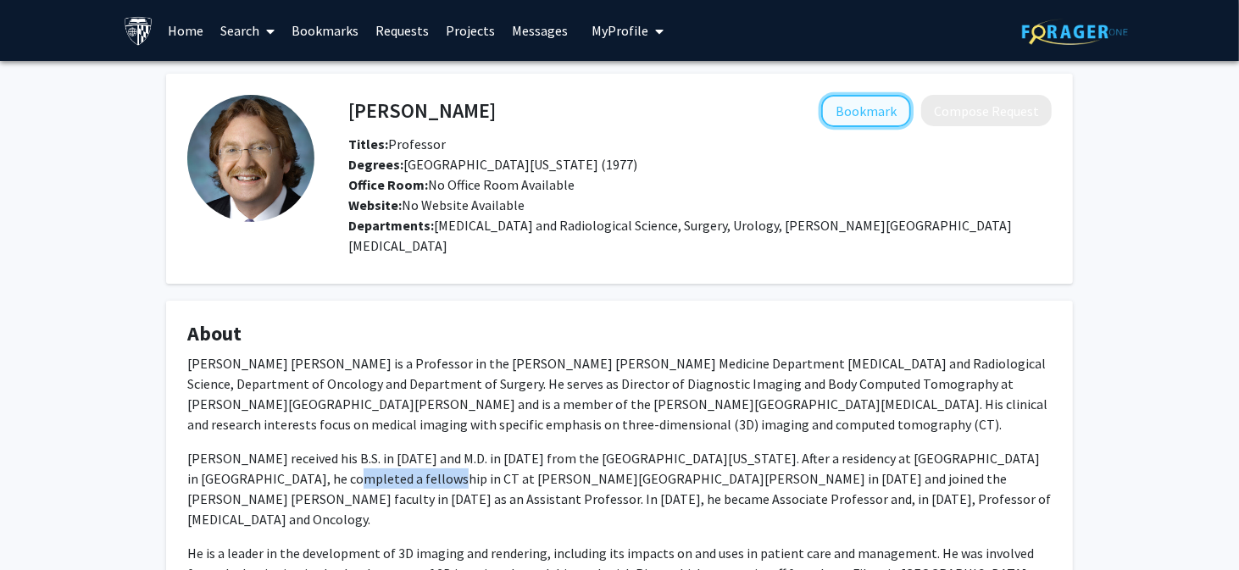
click at [874, 103] on button "Bookmark" at bounding box center [866, 111] width 90 height 32
